Goal: Complete application form

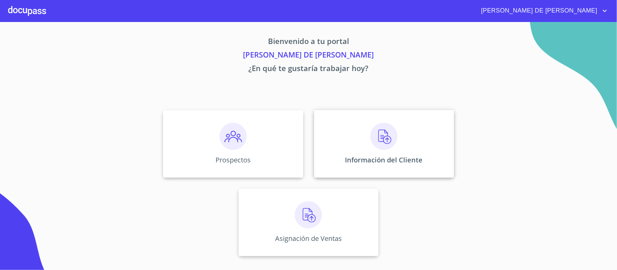
click at [381, 144] on img at bounding box center [383, 136] width 27 height 27
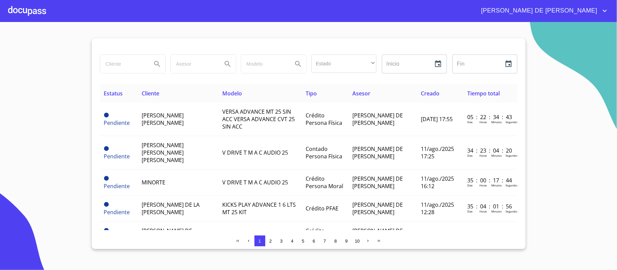
drag, startPoint x: 129, startPoint y: 51, endPoint x: 125, endPoint y: 64, distance: 14.2
click at [126, 51] on div at bounding box center [308, 46] width 417 height 16
click at [125, 64] on input "search" at bounding box center [123, 64] width 46 height 18
type input "[PERSON_NAME]"
click at [152, 65] on button "Search" at bounding box center [157, 64] width 16 height 16
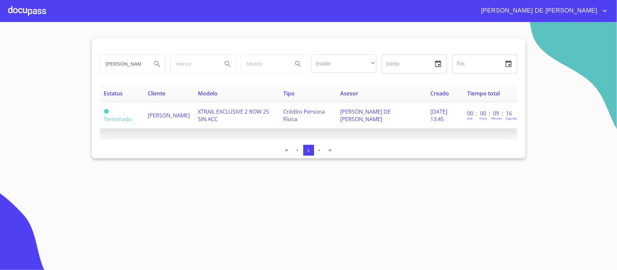
click at [163, 115] on span "[PERSON_NAME]" at bounding box center [169, 115] width 42 height 7
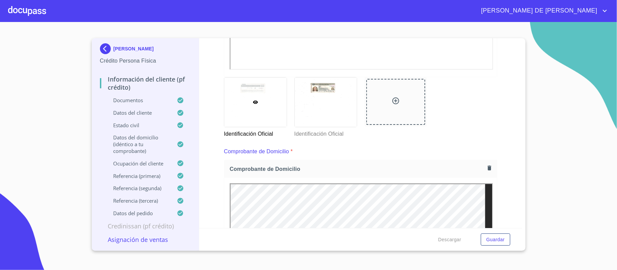
scroll to position [361, 0]
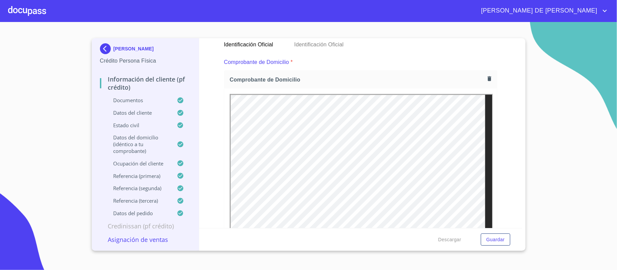
click at [486, 81] on icon "button" at bounding box center [489, 79] width 6 height 6
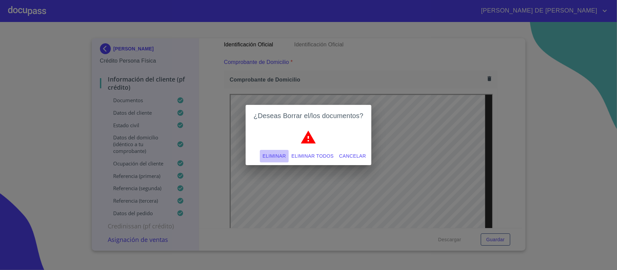
click at [270, 157] on span "Eliminar" at bounding box center [273, 156] width 23 height 8
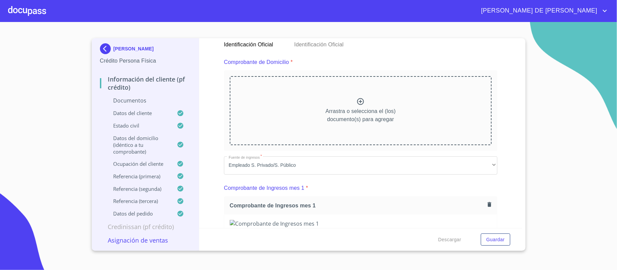
click at [359, 101] on icon at bounding box center [360, 102] width 8 height 8
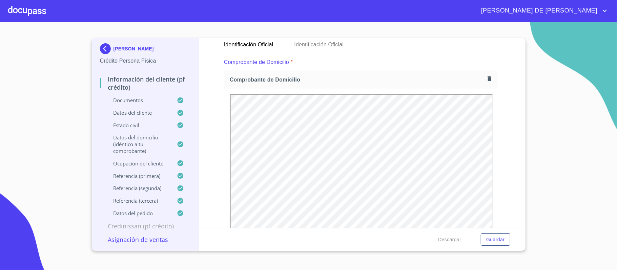
scroll to position [0, 0]
click at [498, 150] on div "Información del cliente (PF crédito) Documentos Documento de identificación.   …" at bounding box center [360, 133] width 323 height 190
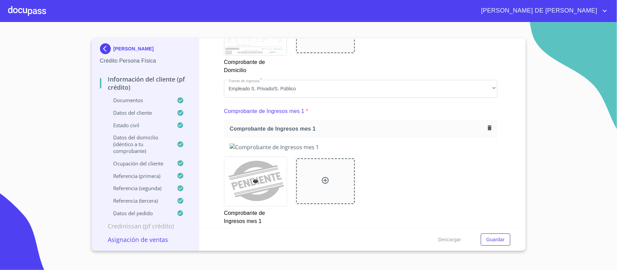
scroll to position [632, 0]
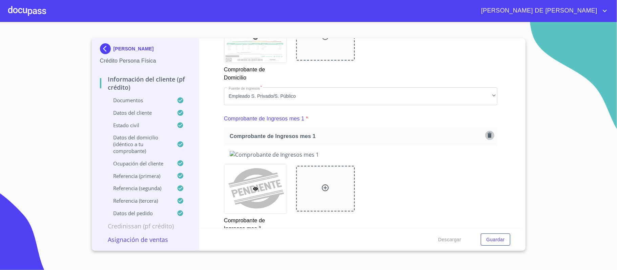
click at [487, 137] on icon "button" at bounding box center [489, 135] width 4 height 5
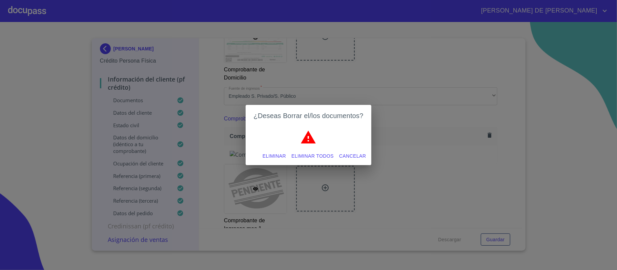
click at [276, 154] on span "Eliminar" at bounding box center [273, 156] width 23 height 8
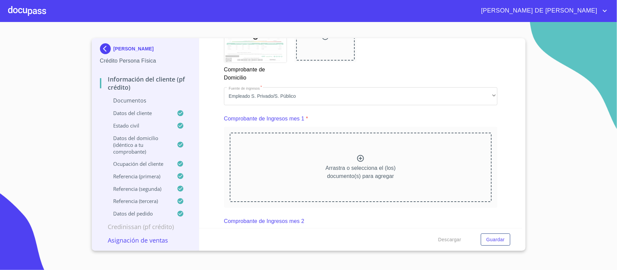
click at [349, 154] on div "Arrastra o selecciona el (los) documento(s) para agregar" at bounding box center [361, 167] width 262 height 69
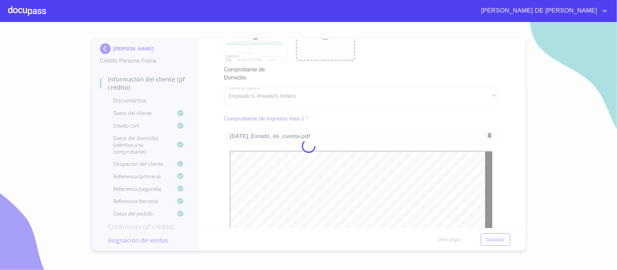
click at [501, 164] on div at bounding box center [308, 146] width 617 height 248
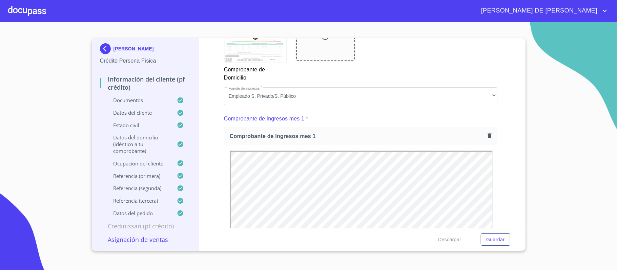
scroll to position [0, 0]
click at [502, 164] on div "Información del cliente (PF crédito) Documentos Documento de identificación.   …" at bounding box center [360, 133] width 323 height 190
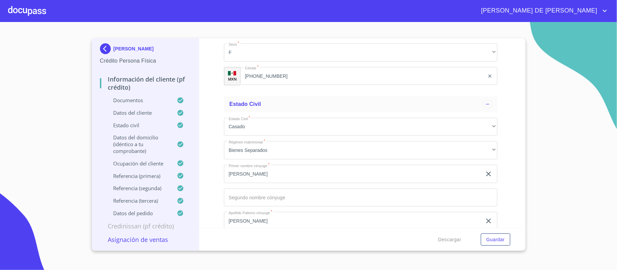
scroll to position [1896, 0]
click at [500, 240] on span "Guardar" at bounding box center [495, 240] width 18 height 8
